Goal: Transaction & Acquisition: Purchase product/service

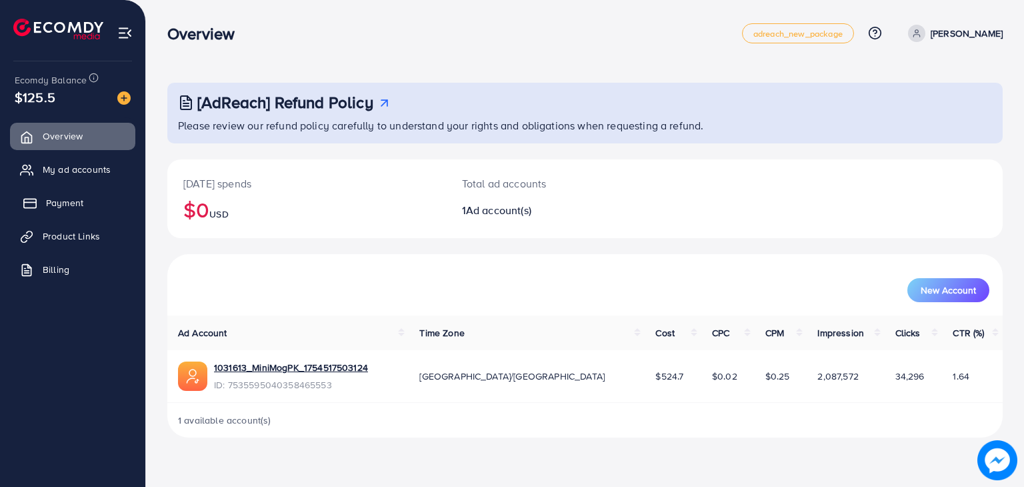
click at [105, 200] on link "Payment" at bounding box center [72, 202] width 125 height 27
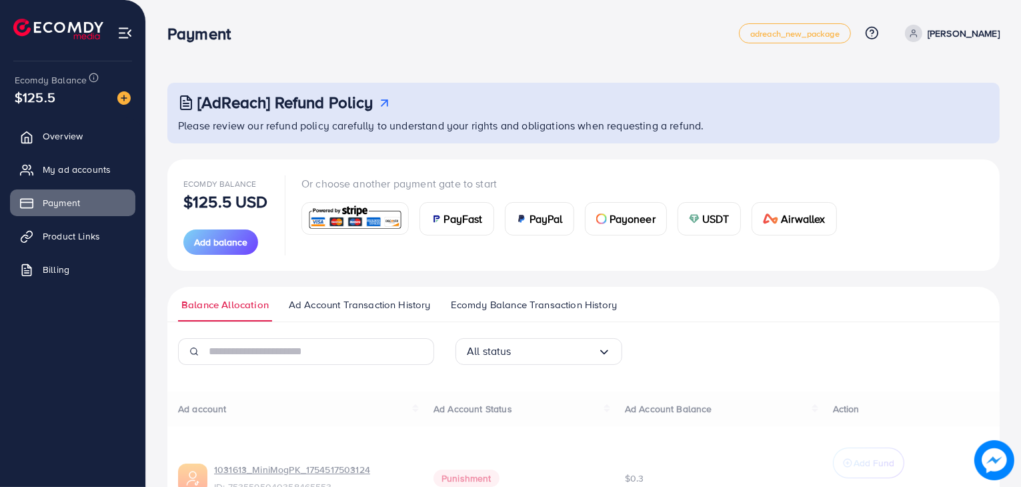
scroll to position [99, 0]
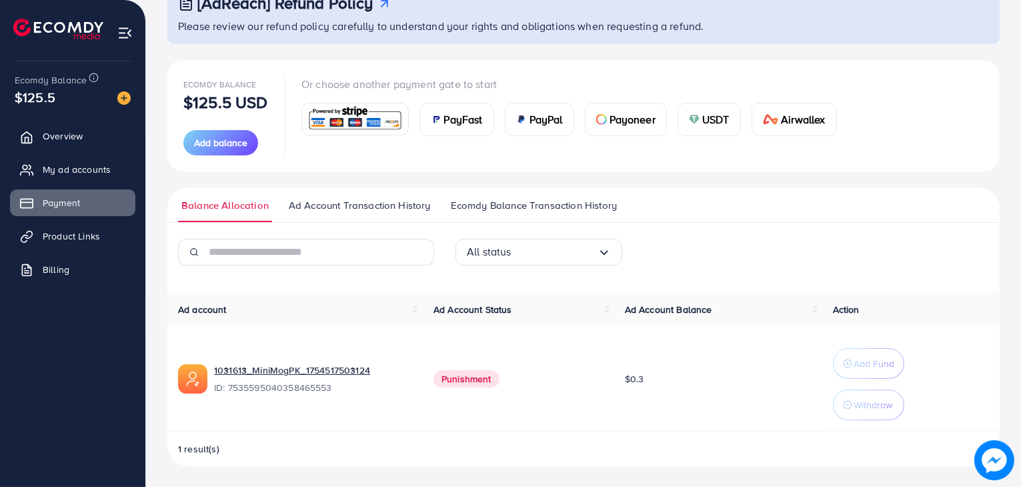
click at [347, 137] on div "Or choose another payment gate to start PayFast PayPal Payoneer USDT Airwallex" at bounding box center [574, 115] width 546 height 79
click at [351, 133] on img at bounding box center [355, 119] width 98 height 29
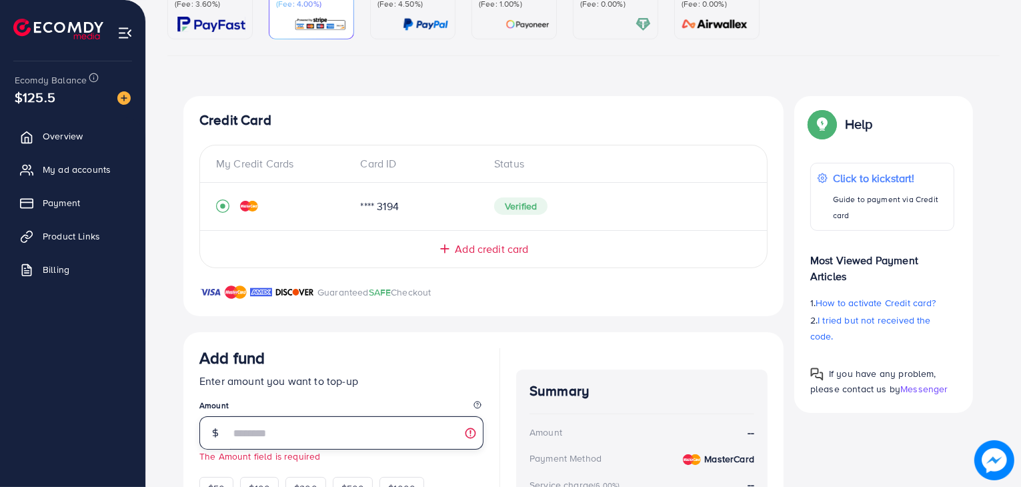
scroll to position [267, 0]
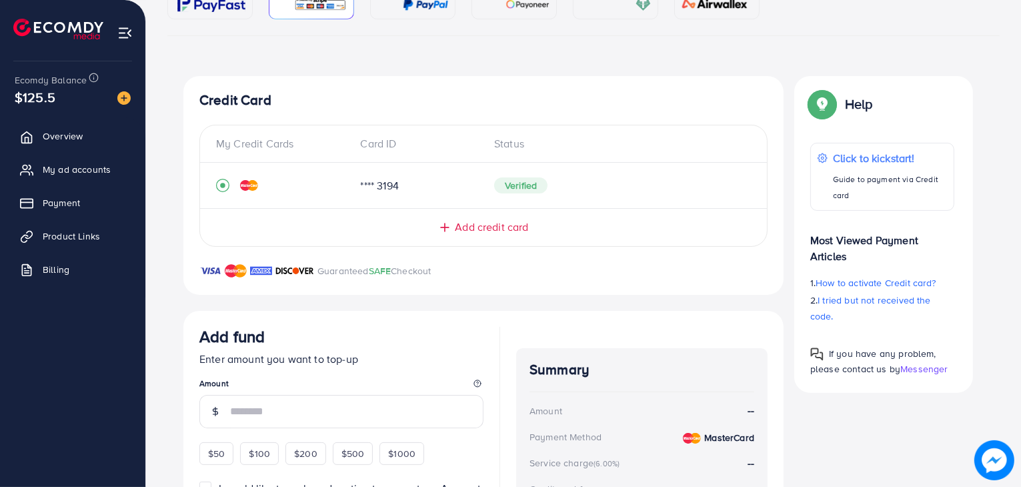
scroll to position [315, 0]
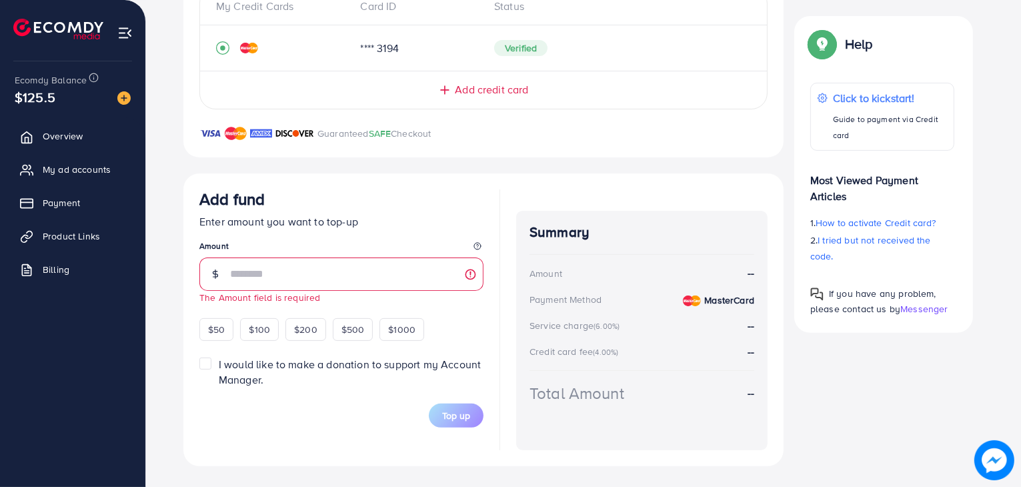
click at [393, 311] on div "Add fund Enter amount you want to top-up Amount The Amount field is required $5…" at bounding box center [341, 264] width 284 height 151
click at [388, 331] on span "$1000" at bounding box center [401, 329] width 27 height 13
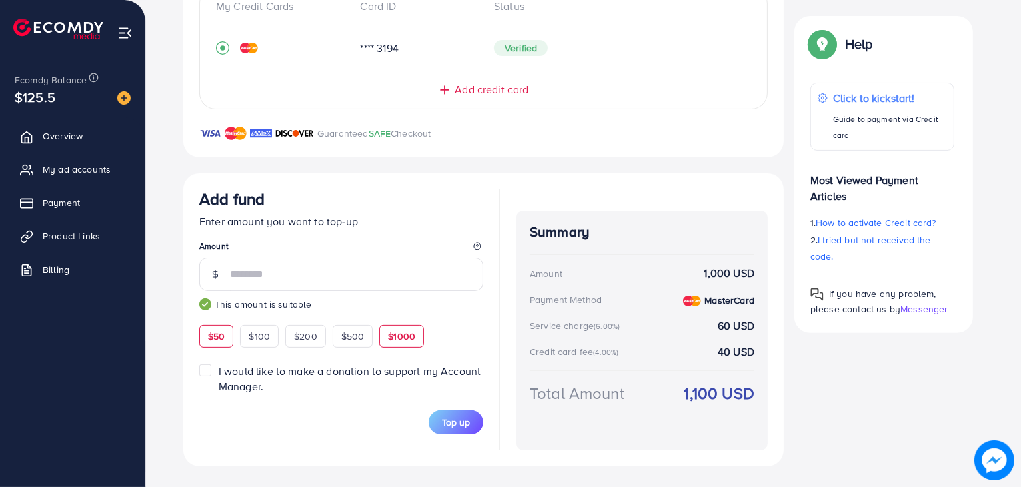
click at [222, 329] on span "$50" at bounding box center [216, 335] width 17 height 13
type input "**"
click at [79, 148] on link "Overview" at bounding box center [72, 136] width 125 height 27
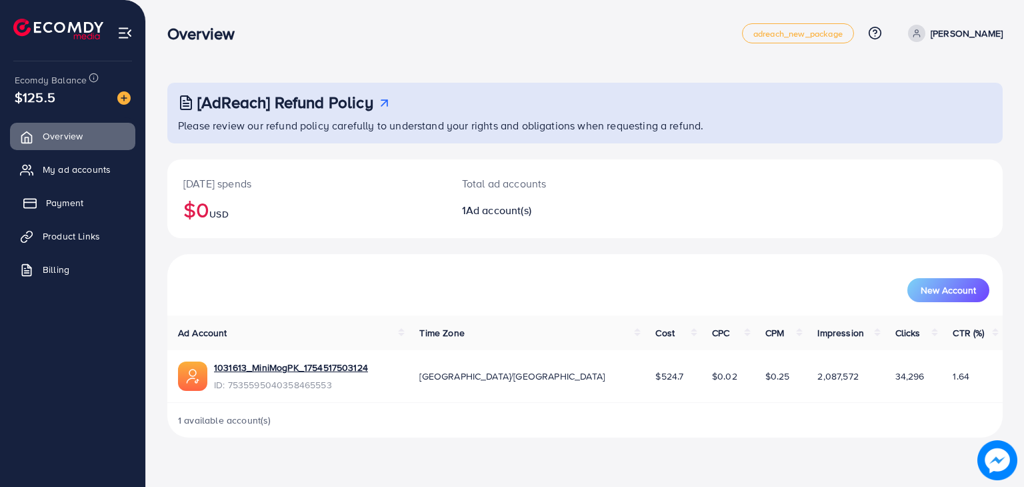
click at [65, 205] on span "Payment" at bounding box center [64, 202] width 37 height 13
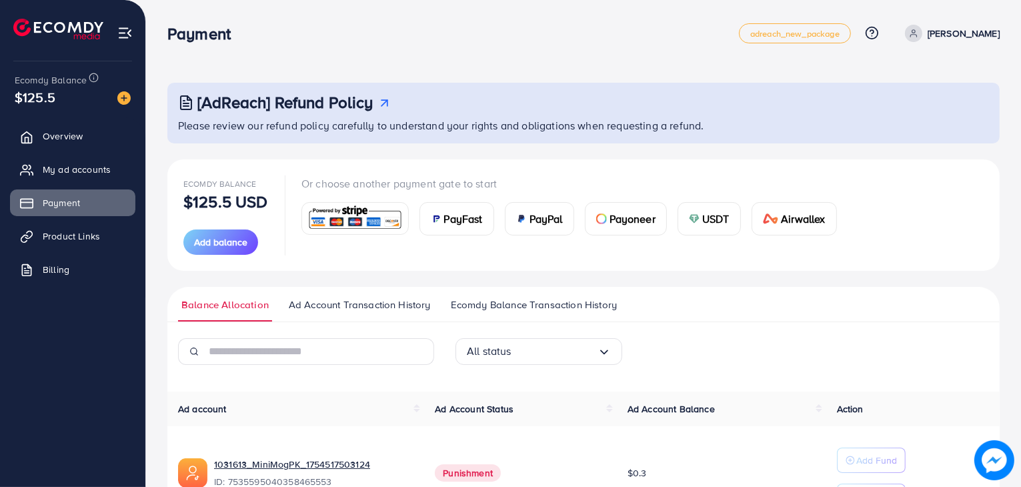
scroll to position [89, 0]
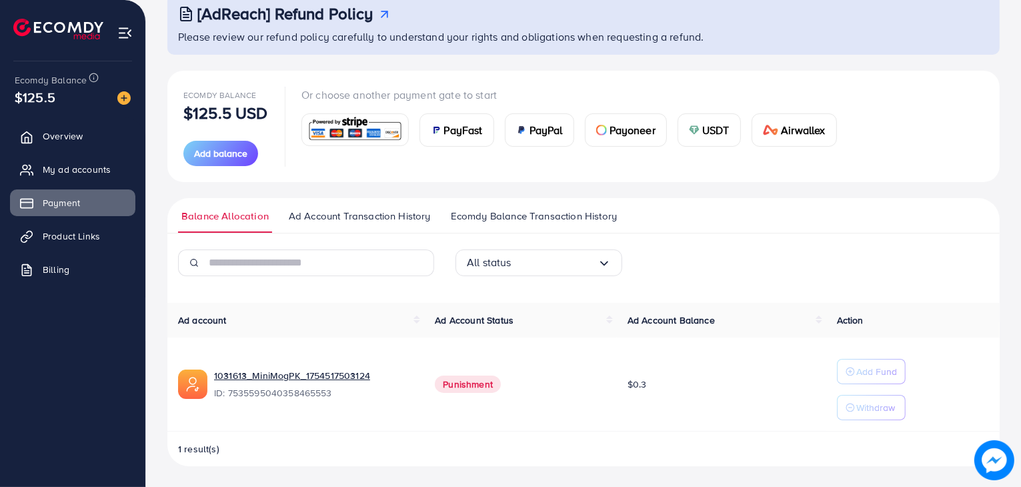
click at [327, 131] on img at bounding box center [355, 129] width 98 height 29
